Goal: Information Seeking & Learning: Check status

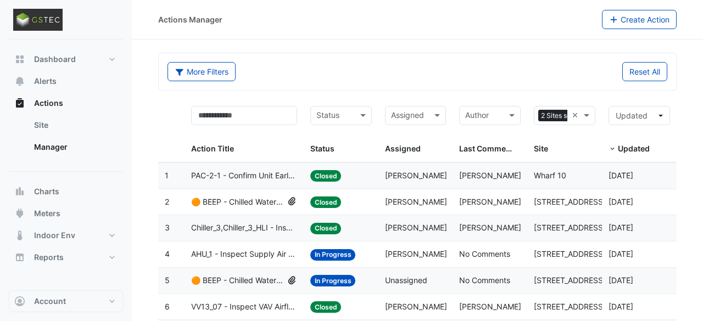
select select "***"
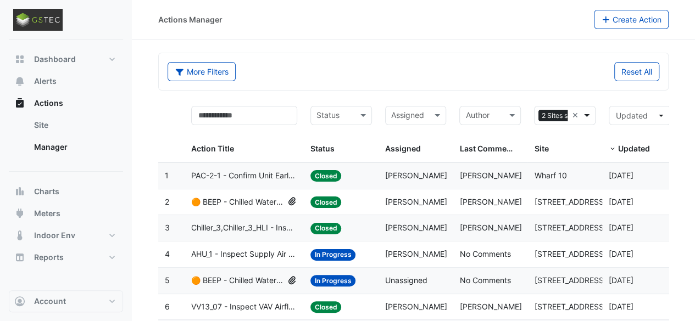
click at [586, 115] on span at bounding box center [588, 115] width 14 height 13
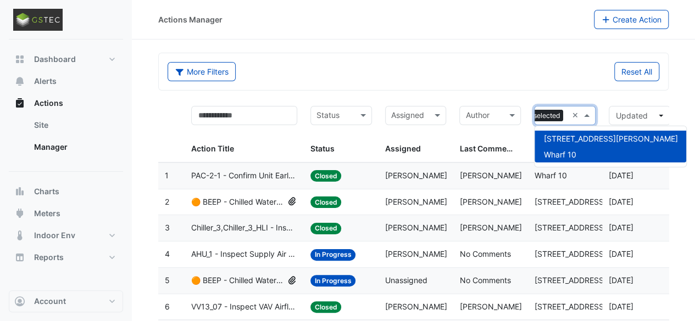
click at [566, 154] on span "Wharf 10" at bounding box center [559, 154] width 32 height 9
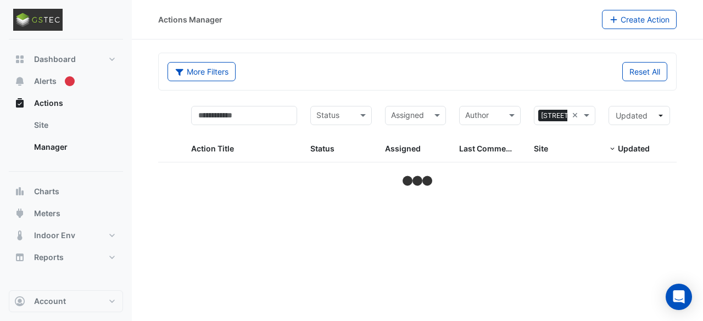
select select "***"
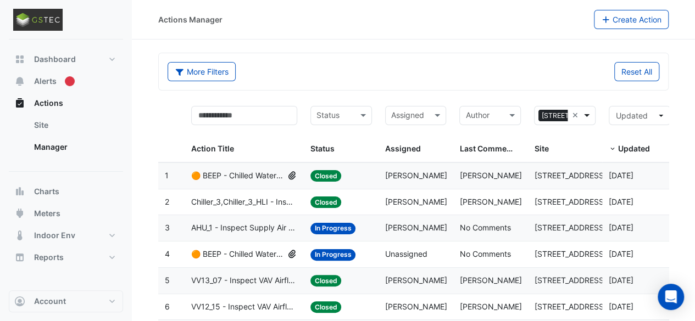
click at [591, 114] on span at bounding box center [588, 115] width 14 height 13
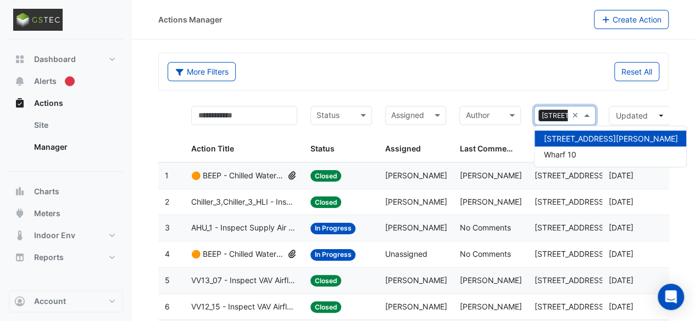
scroll to position [0, 40]
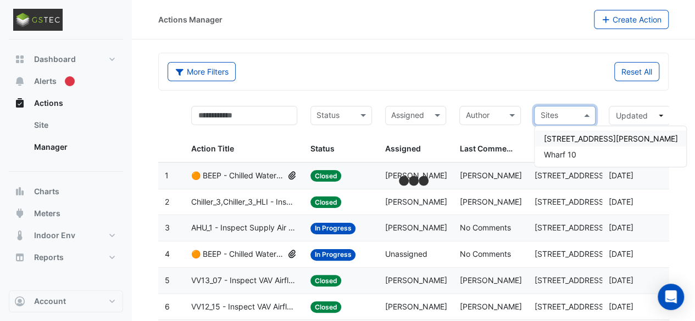
click at [578, 141] on span "83 Clarence Street" at bounding box center [610, 138] width 134 height 9
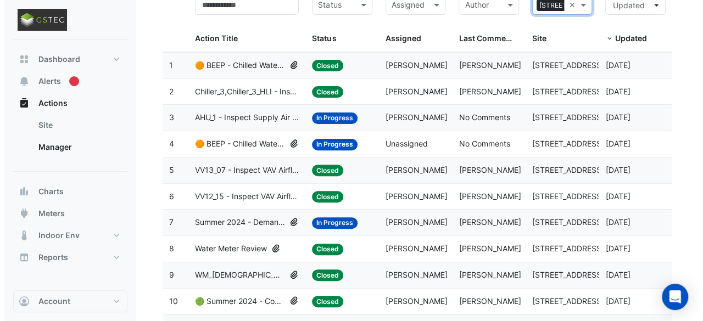
scroll to position [103, 0]
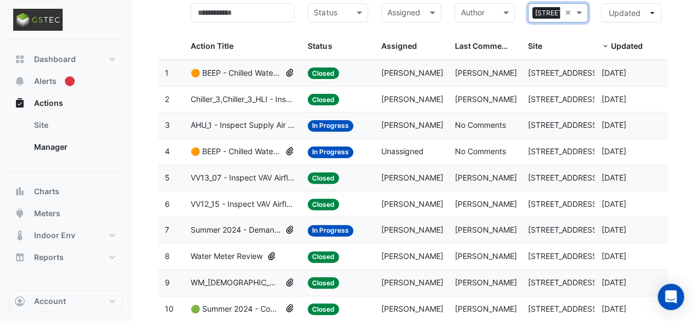
click at [268, 129] on span "AHU_1 - Inspect Supply Air Loss" at bounding box center [243, 125] width 104 height 13
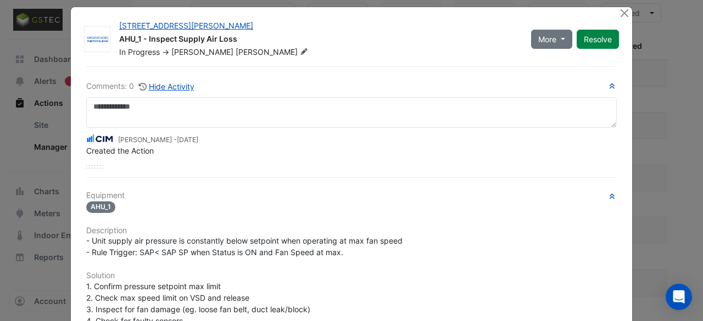
scroll to position [7, 0]
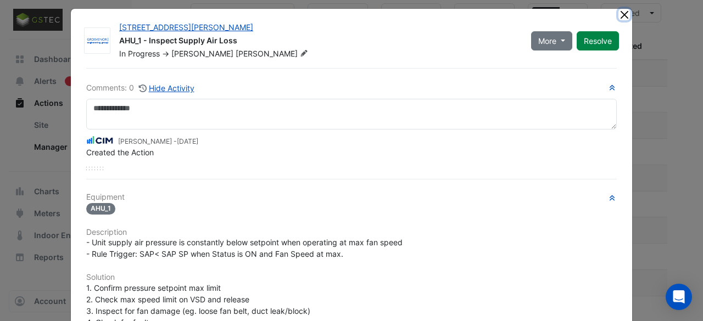
click at [621, 12] on button "Close" at bounding box center [625, 15] width 12 height 12
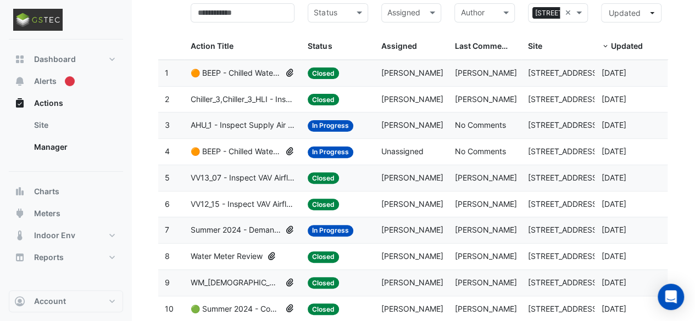
click at [233, 149] on span "🟠 BEEP - Chilled Water System Staging Review" at bounding box center [236, 152] width 90 height 13
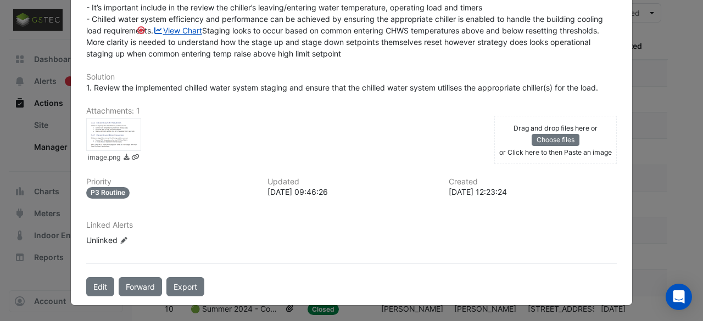
scroll to position [394, 0]
click at [101, 131] on div at bounding box center [113, 134] width 55 height 33
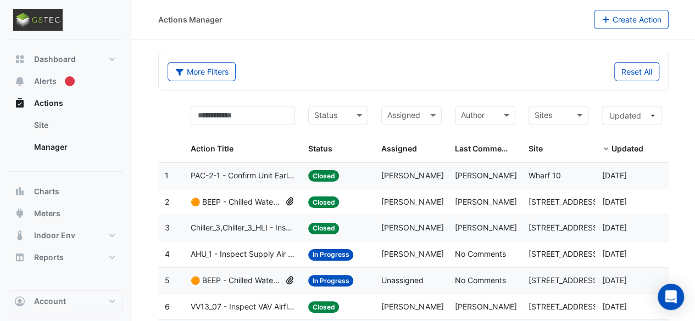
drag, startPoint x: 693, startPoint y: 25, endPoint x: 693, endPoint y: 45, distance: 20.3
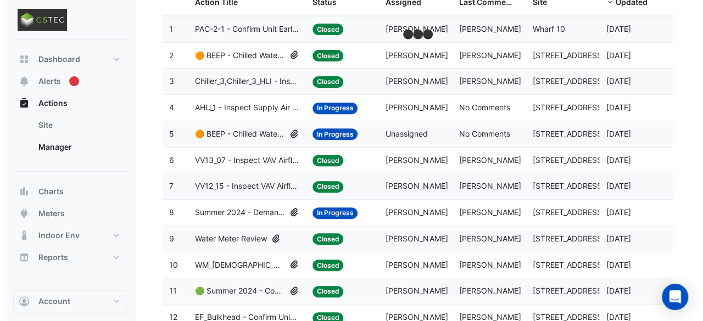
scroll to position [103, 0]
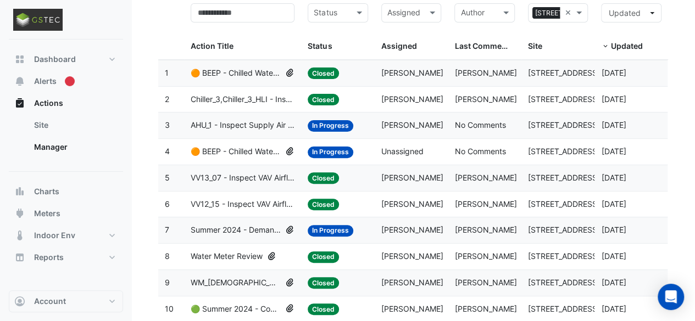
click at [247, 228] on span "Summer 2024 - Demand Controlled Ventilation (CO2) [BEEP]" at bounding box center [236, 230] width 90 height 13
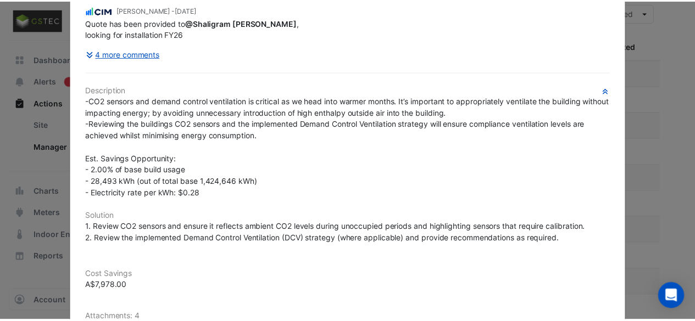
scroll to position [0, 0]
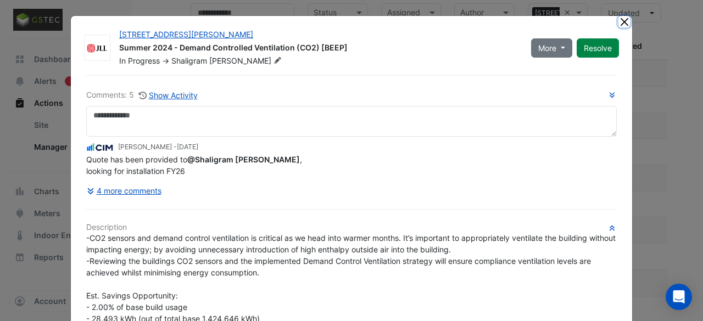
click at [619, 19] on button "Close" at bounding box center [625, 22] width 12 height 12
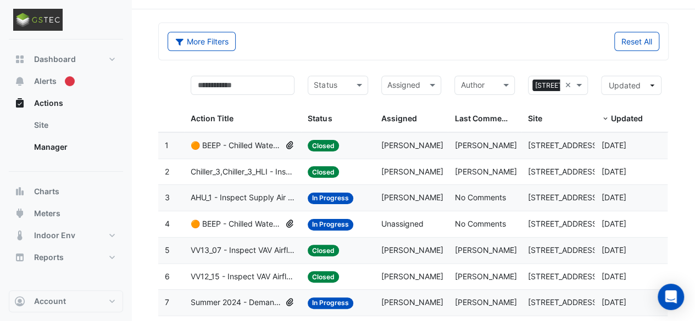
scroll to position [41, 0]
